Goal: Find specific fact: Find specific fact

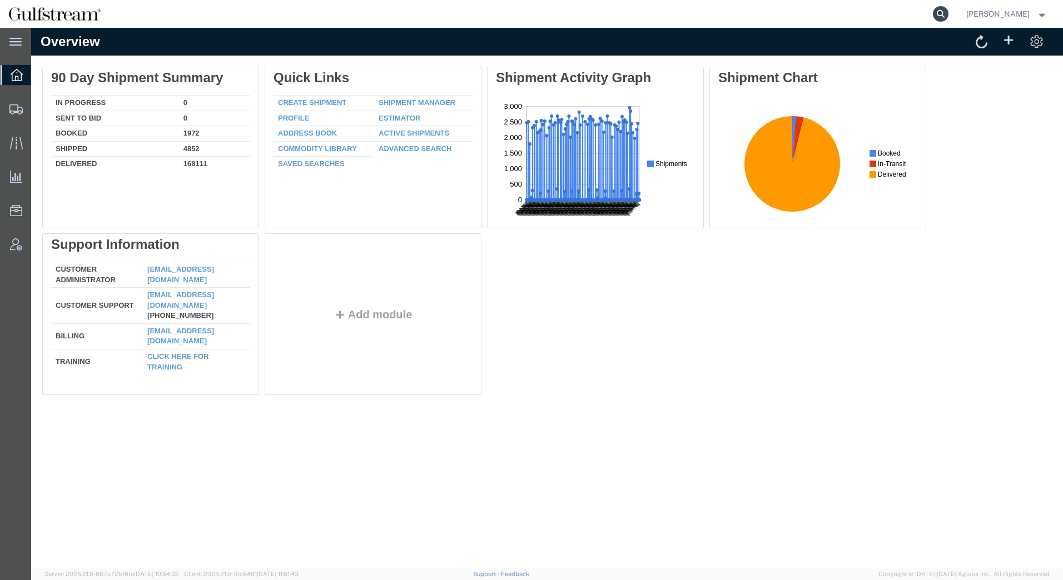
click at [941, 13] on icon at bounding box center [941, 14] width 16 height 16
paste input "CMDUDXB0971477"
type input "CMDUDXB0971477"
click at [940, 13] on icon at bounding box center [941, 14] width 16 height 16
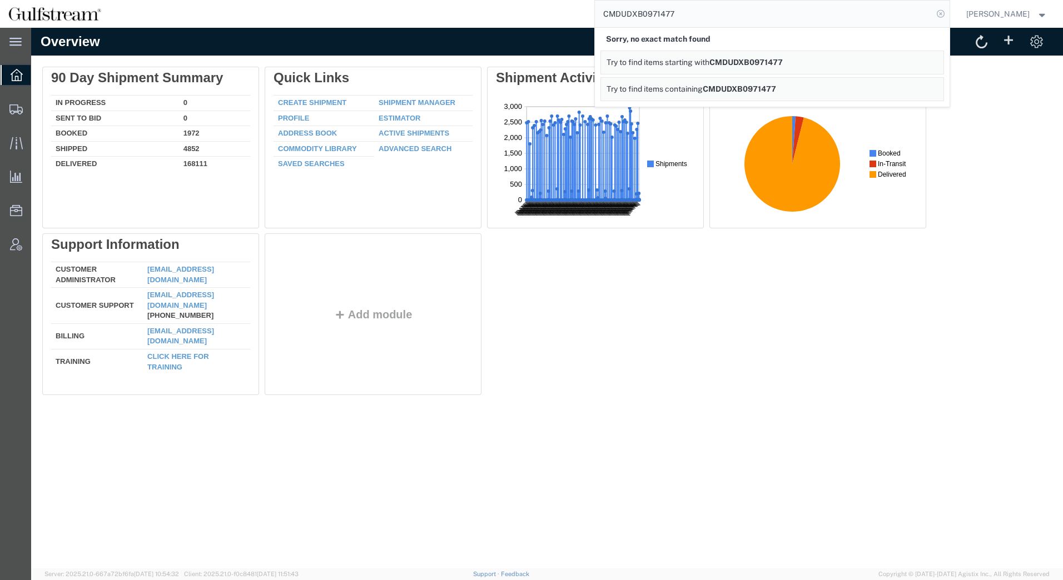
click at [938, 11] on icon at bounding box center [941, 14] width 16 height 16
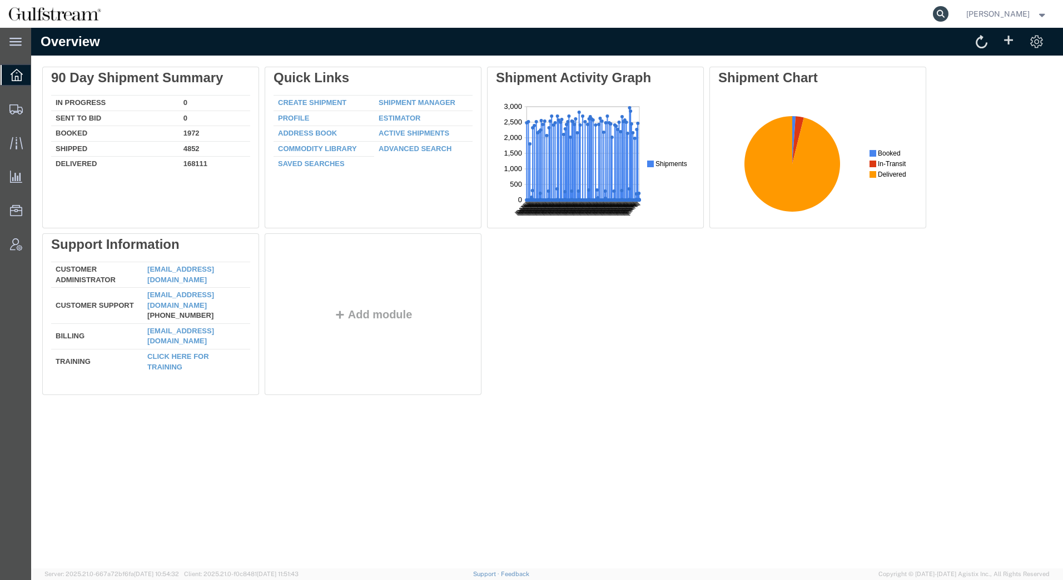
click at [943, 14] on icon at bounding box center [941, 14] width 16 height 16
paste input "DXB0971477"
type input "DXB0971477"
click at [942, 15] on icon at bounding box center [941, 14] width 16 height 16
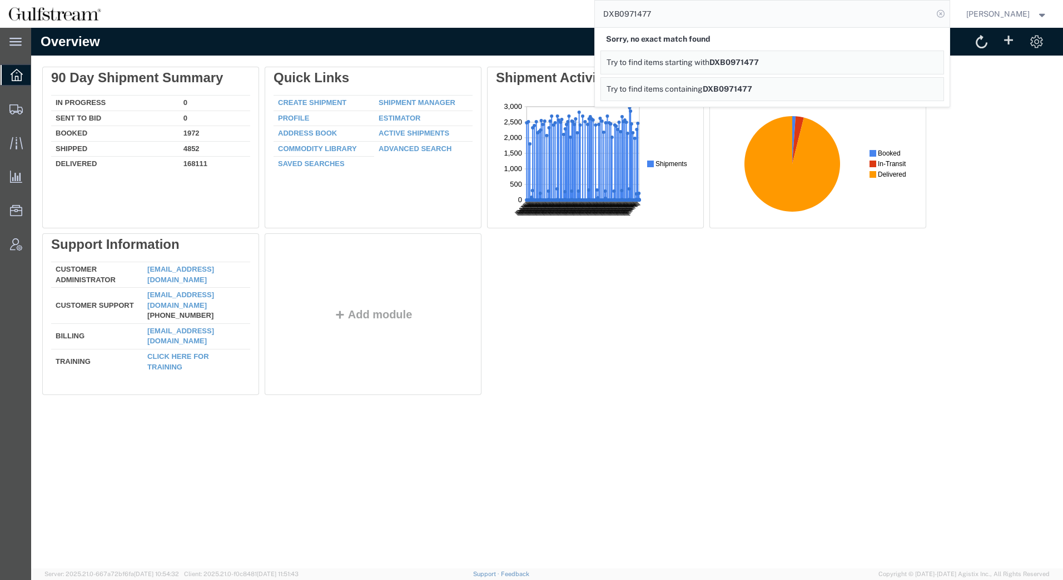
click at [940, 15] on icon at bounding box center [941, 14] width 16 height 16
